Goal: Information Seeking & Learning: Learn about a topic

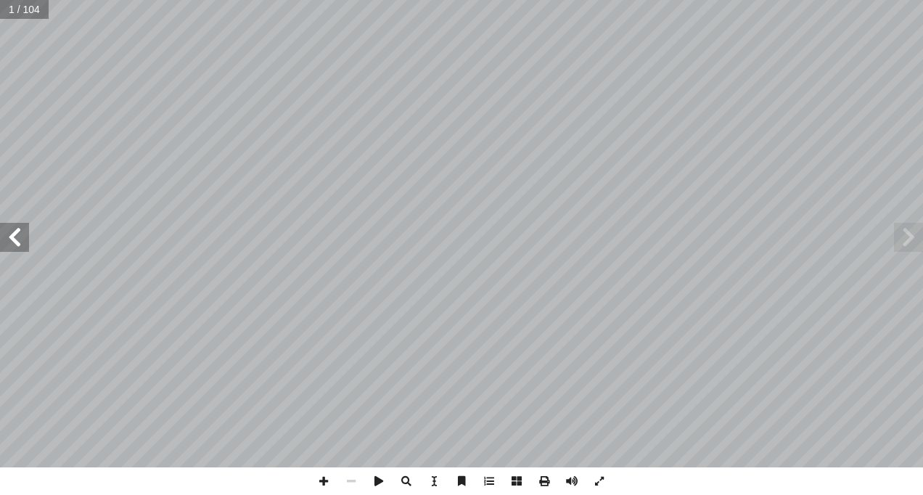
click at [14, 236] on span at bounding box center [14, 237] width 29 height 29
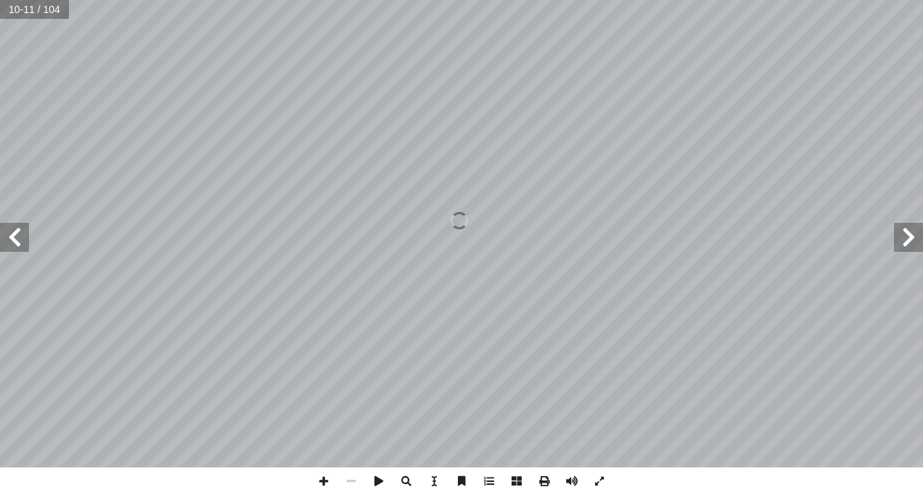
click at [14, 236] on span at bounding box center [14, 237] width 29 height 29
click at [14, 232] on span at bounding box center [14, 237] width 29 height 29
click at [17, 241] on span at bounding box center [14, 237] width 29 height 29
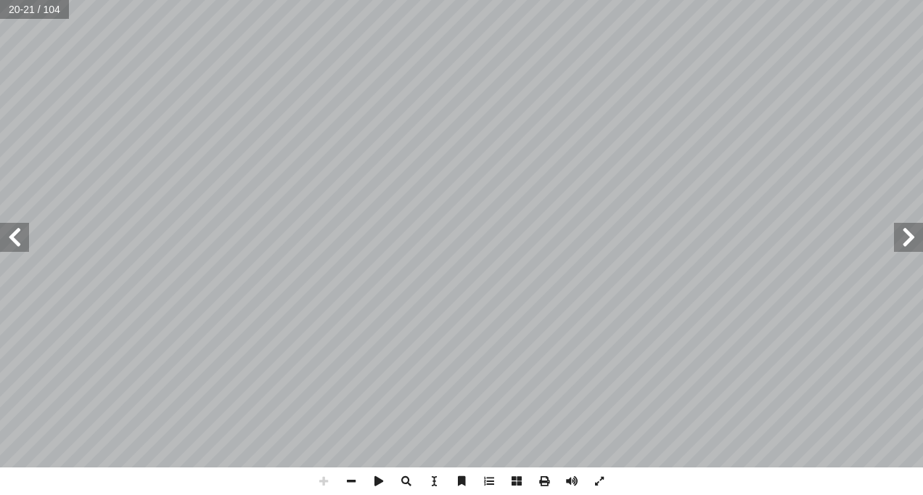
click at [895, 237] on span at bounding box center [908, 237] width 29 height 29
click at [350, 482] on span at bounding box center [351, 481] width 28 height 28
click at [326, 482] on span at bounding box center [324, 481] width 28 height 28
click at [337, 477] on span at bounding box center [324, 481] width 28 height 28
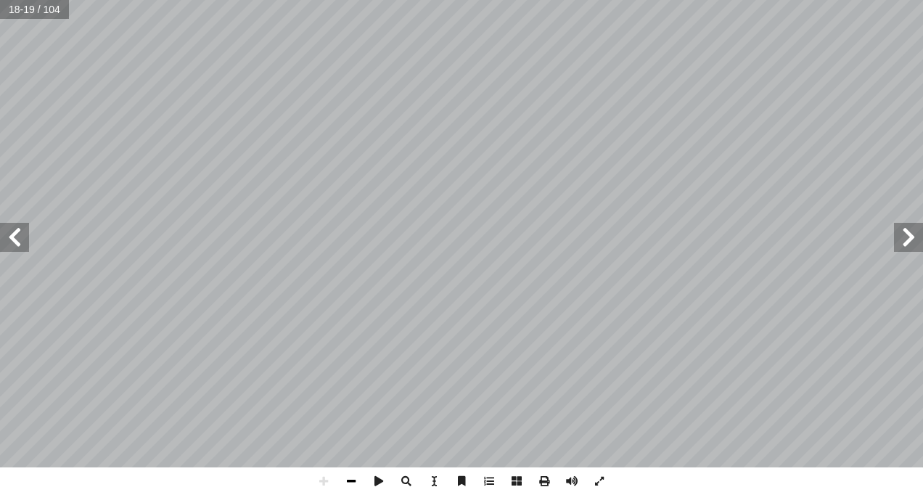
click at [358, 480] on span at bounding box center [351, 481] width 28 height 28
click at [908, 239] on span at bounding box center [908, 237] width 29 height 29
click at [406, 477] on span at bounding box center [406, 481] width 28 height 28
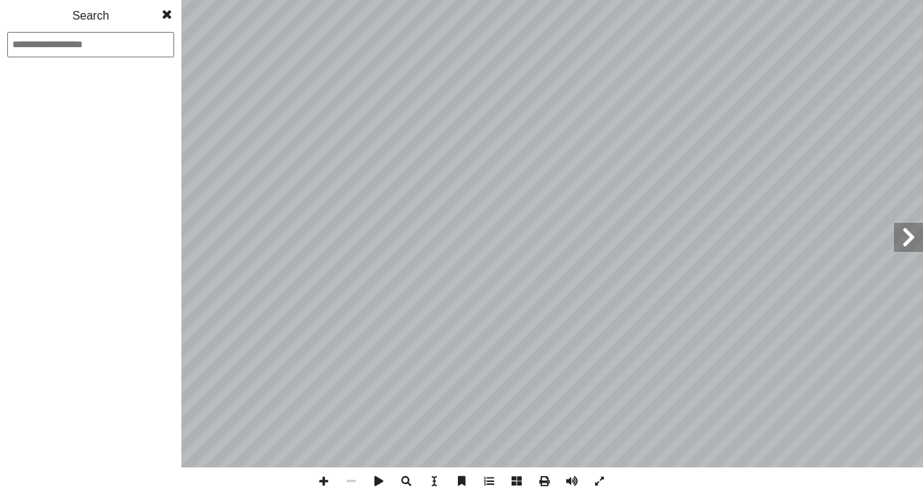
click at [406, 477] on span at bounding box center [406, 481] width 28 height 28
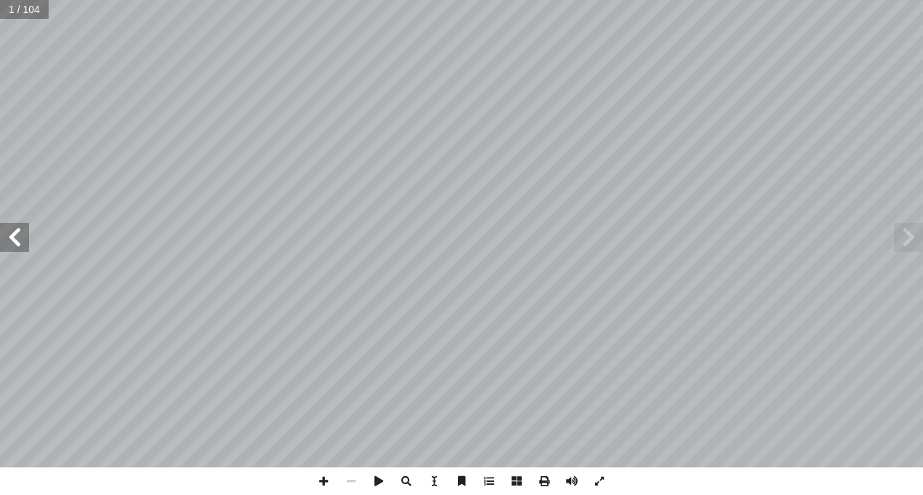
click at [12, 229] on span at bounding box center [14, 237] width 29 height 29
click at [11, 236] on span at bounding box center [14, 237] width 29 height 29
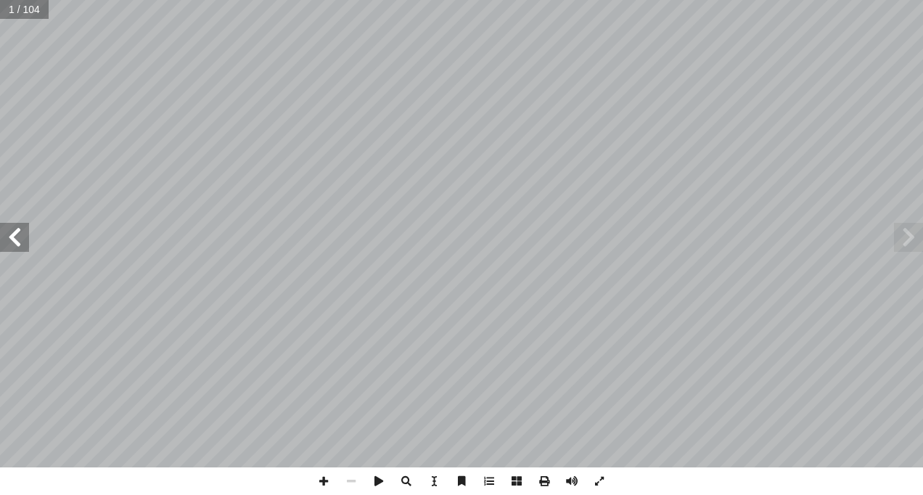
click at [11, 236] on span at bounding box center [14, 237] width 29 height 29
click at [12, 236] on span at bounding box center [14, 237] width 29 height 29
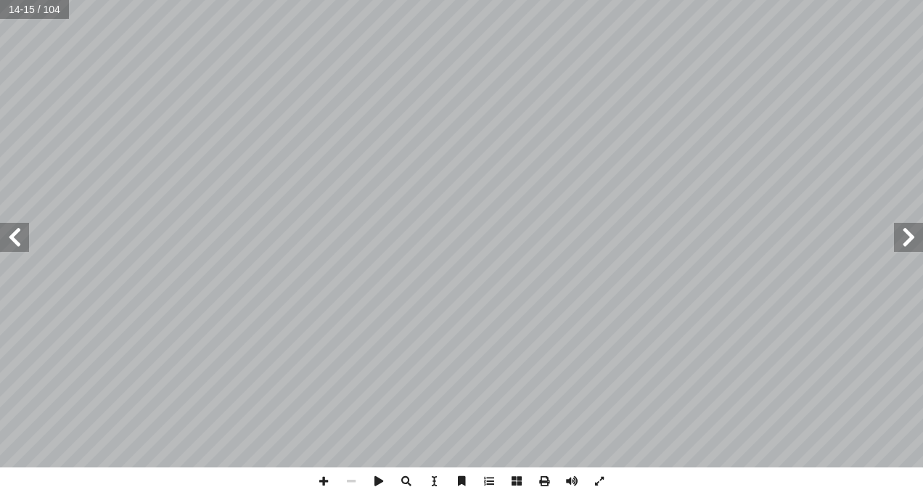
click at [12, 236] on span at bounding box center [14, 237] width 29 height 29
click at [17, 244] on span at bounding box center [14, 237] width 29 height 29
